Goal: Task Accomplishment & Management: Manage account settings

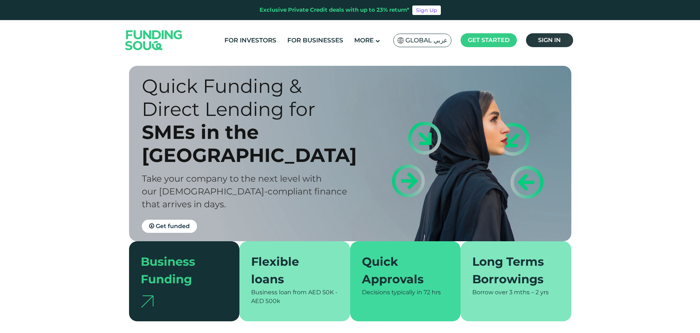
click at [559, 37] on span "Sign in" at bounding box center [549, 40] width 23 height 7
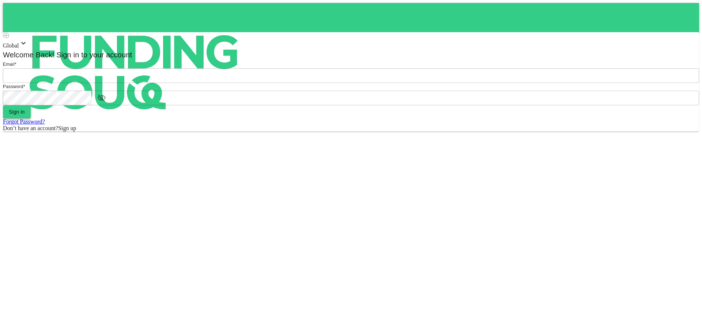
type input "[EMAIL_ADDRESS][DOMAIN_NAME]"
click at [31, 118] on button "Sign in" at bounding box center [17, 111] width 28 height 13
